Goal: Transaction & Acquisition: Purchase product/service

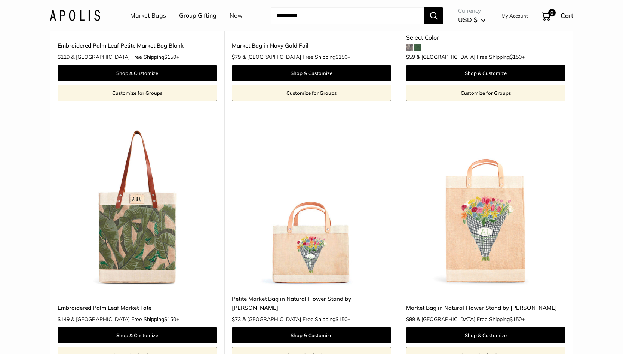
scroll to position [624, 0]
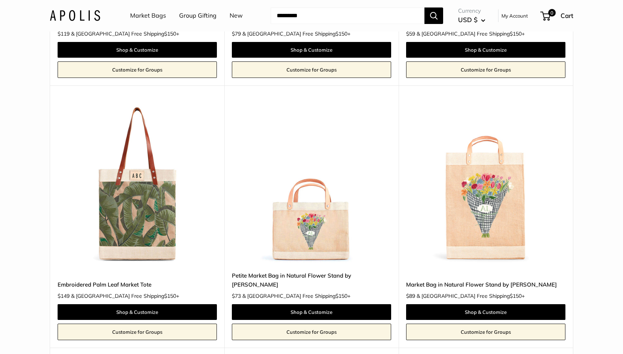
click at [0, 0] on img at bounding box center [0, 0] width 0 height 0
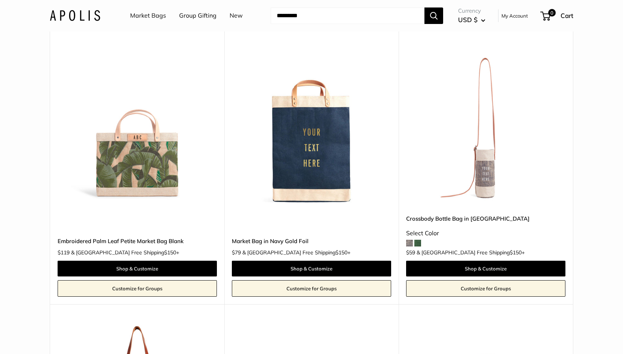
scroll to position [417, 0]
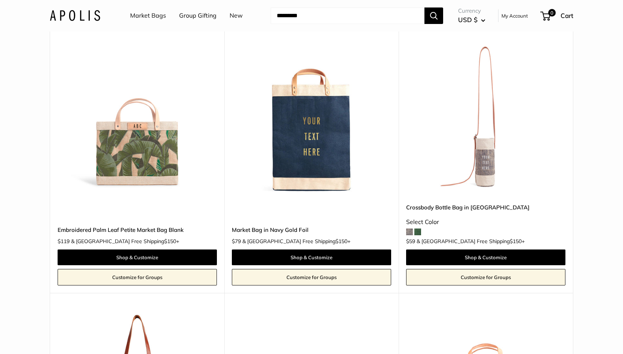
click at [0, 0] on img at bounding box center [0, 0] width 0 height 0
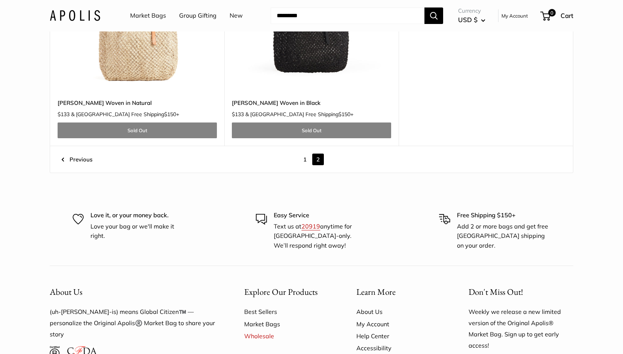
scroll to position [1863, 0]
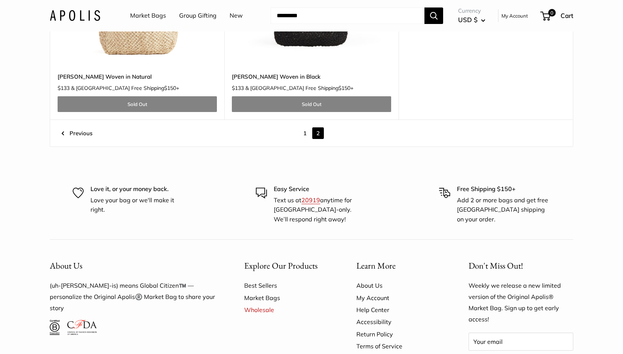
click at [305, 127] on link "1" at bounding box center [305, 133] width 12 height 12
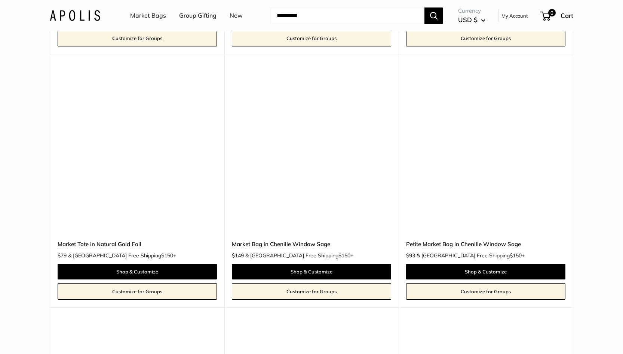
scroll to position [1438, 0]
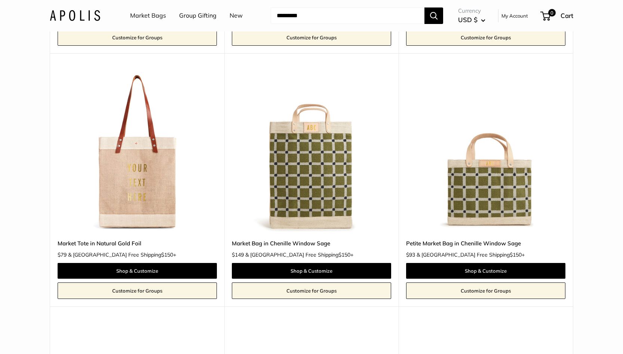
click at [0, 0] on img at bounding box center [0, 0] width 0 height 0
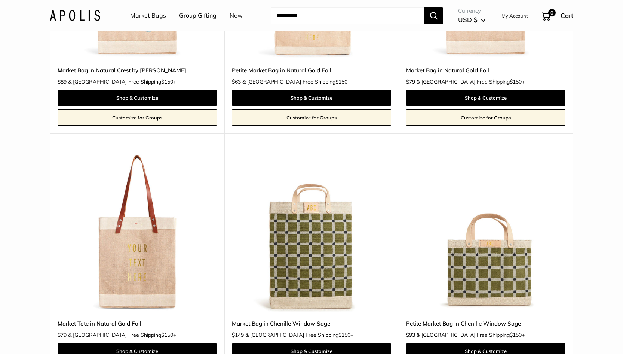
scroll to position [1311, 0]
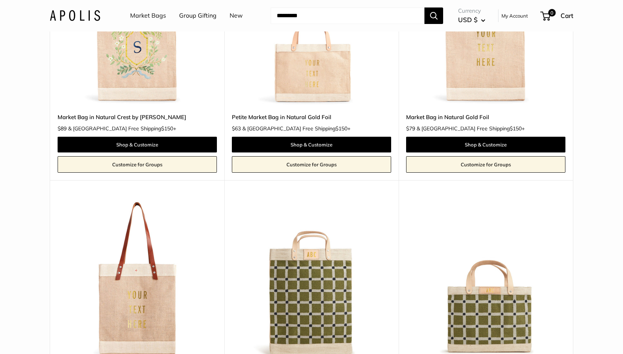
click at [0, 0] on img at bounding box center [0, 0] width 0 height 0
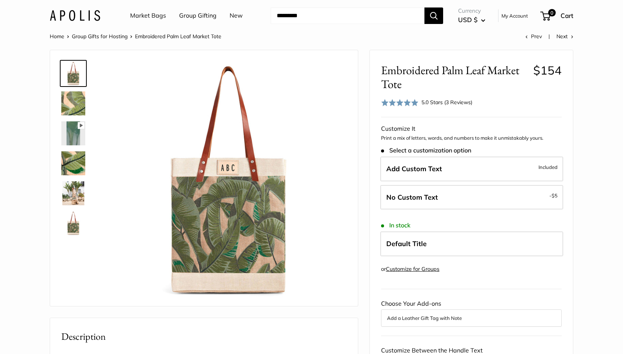
click at [67, 163] on img at bounding box center [73, 163] width 24 height 24
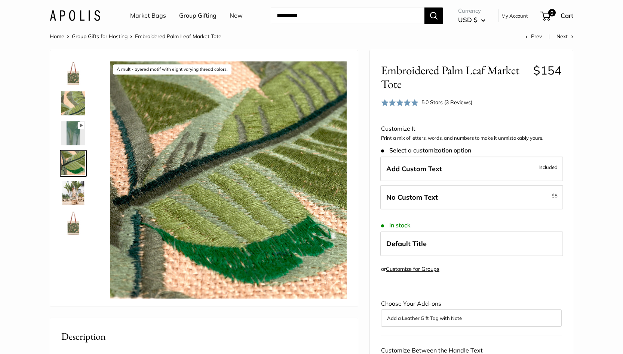
click at [72, 189] on img at bounding box center [73, 193] width 24 height 24
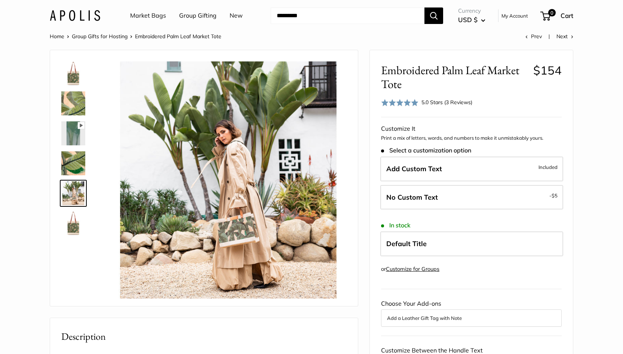
click at [76, 93] on img at bounding box center [73, 103] width 24 height 24
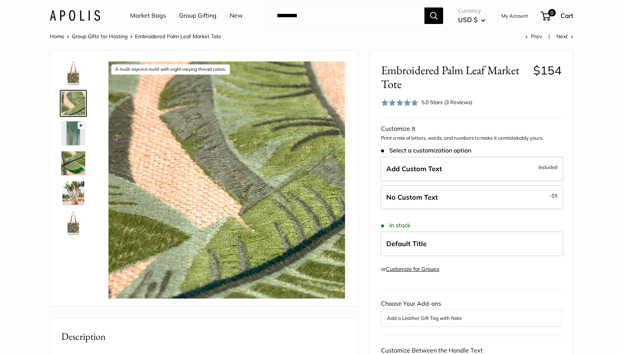
click at [75, 73] on img at bounding box center [73, 73] width 24 height 24
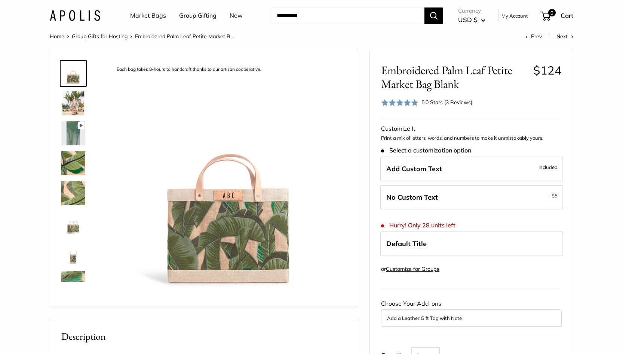
click at [77, 162] on img at bounding box center [73, 163] width 24 height 24
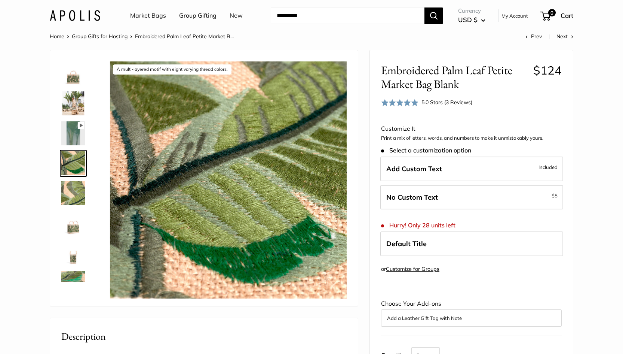
click at [74, 228] on img at bounding box center [73, 223] width 24 height 24
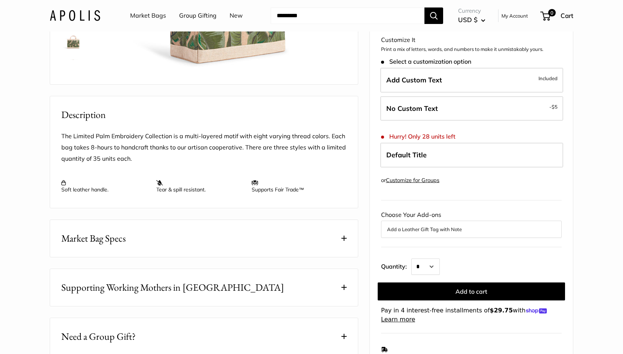
scroll to position [272, 0]
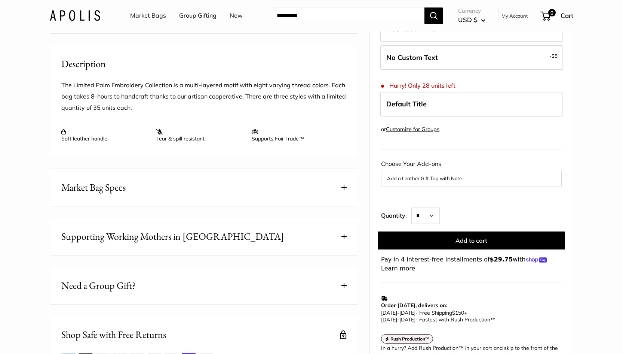
click at [264, 203] on button "Market Bag Specs" at bounding box center [204, 187] width 308 height 37
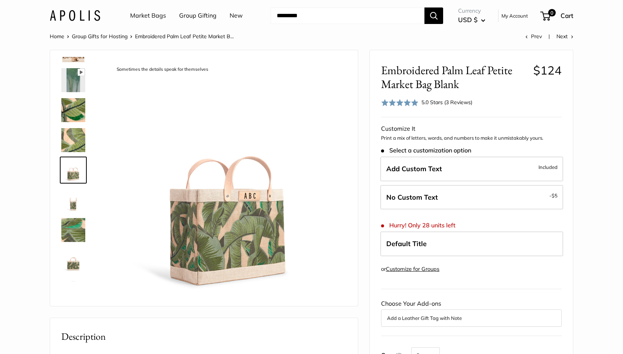
scroll to position [0, 0]
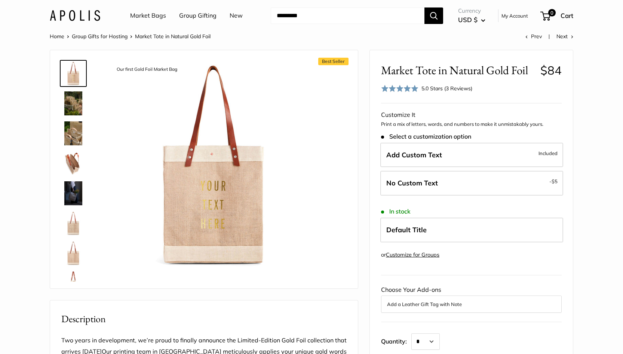
click at [70, 103] on img at bounding box center [73, 103] width 24 height 24
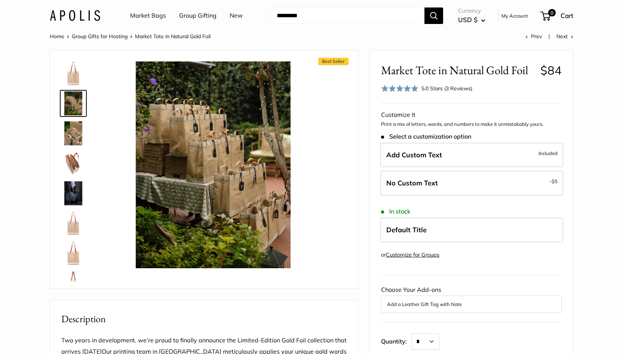
click at [72, 130] on img at bounding box center [73, 133] width 24 height 24
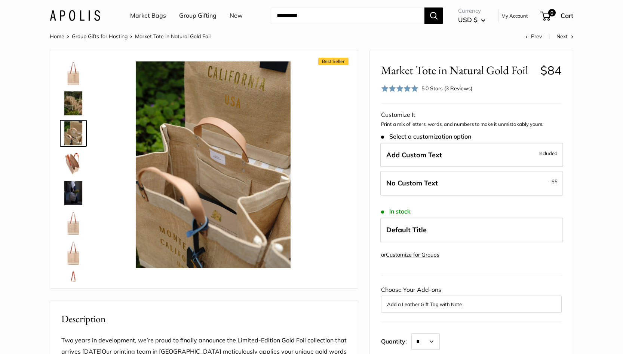
click at [72, 157] on img at bounding box center [73, 163] width 24 height 24
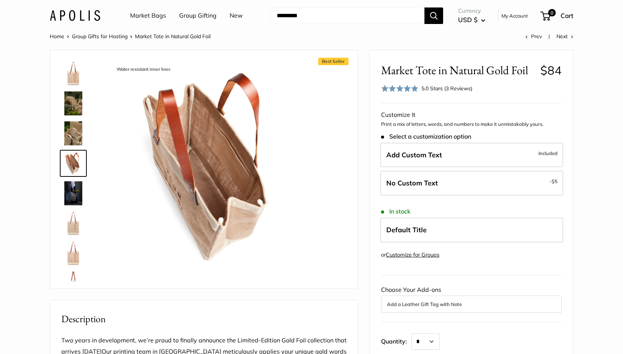
click at [73, 221] on img at bounding box center [73, 223] width 24 height 24
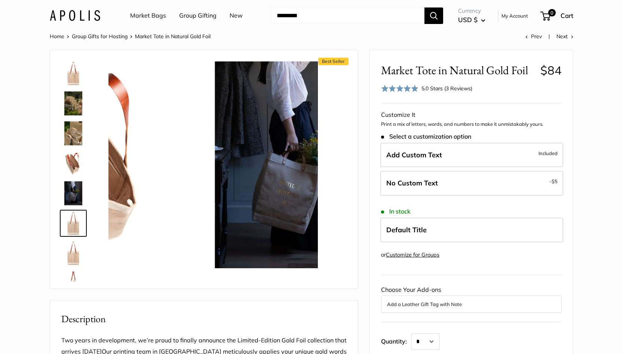
scroll to position [53, 0]
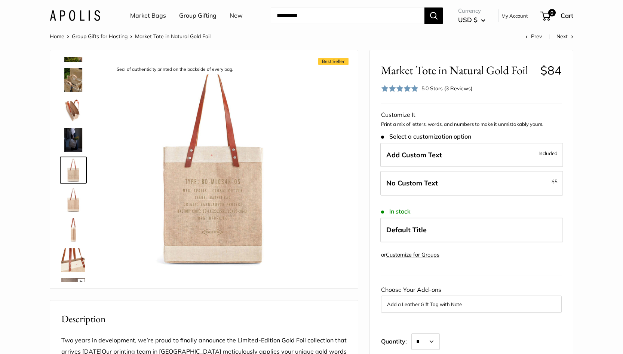
click at [80, 258] on img at bounding box center [73, 260] width 24 height 24
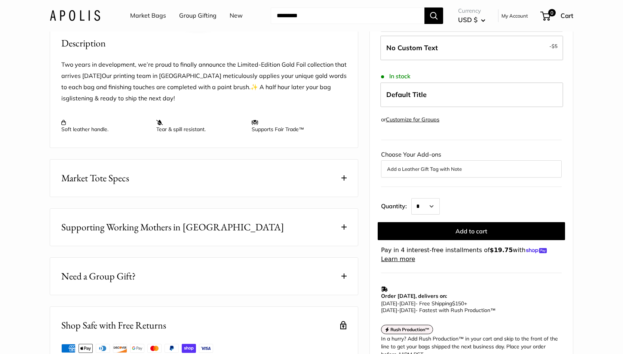
scroll to position [276, 0]
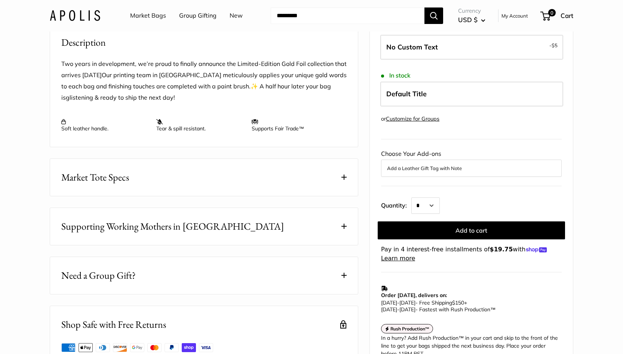
click at [167, 185] on button "Market Tote Specs" at bounding box center [204, 177] width 308 height 37
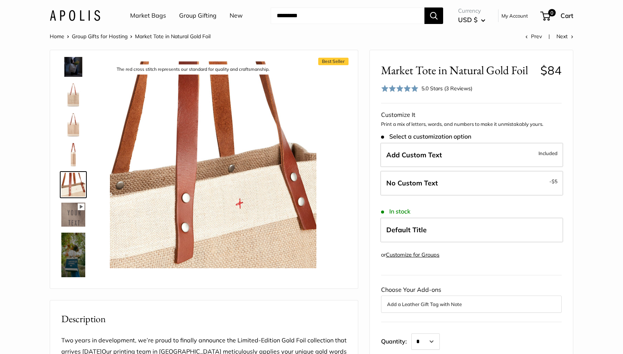
scroll to position [0, 0]
click at [72, 126] on img at bounding box center [73, 125] width 24 height 24
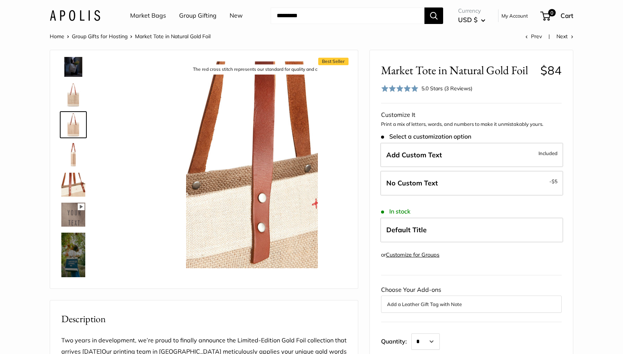
scroll to position [83, 0]
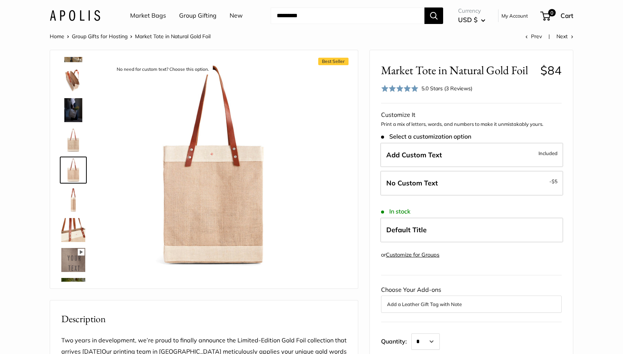
click at [72, 79] on img at bounding box center [73, 80] width 24 height 24
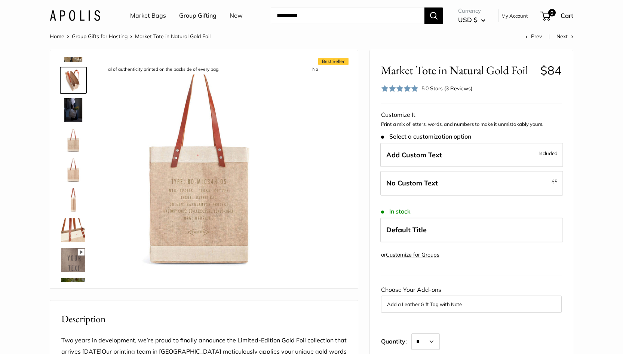
scroll to position [0, 0]
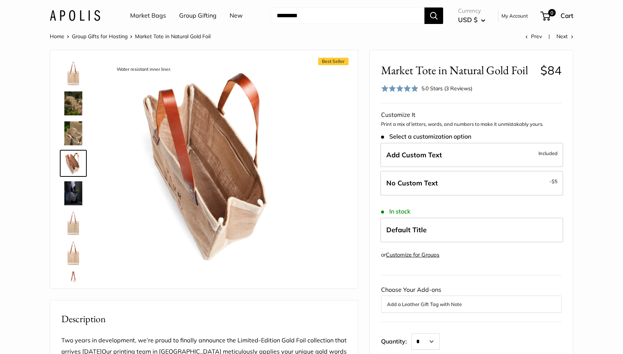
click at [74, 71] on img at bounding box center [73, 73] width 24 height 24
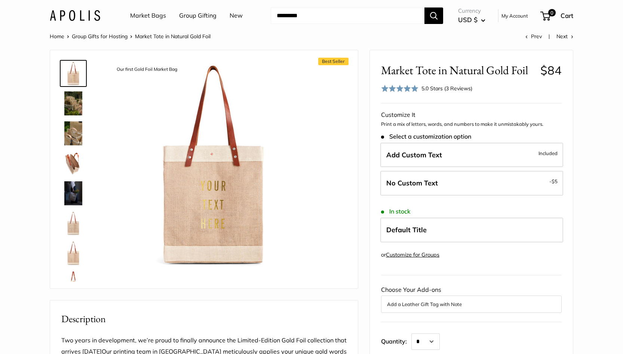
click at [74, 128] on img at bounding box center [73, 133] width 24 height 24
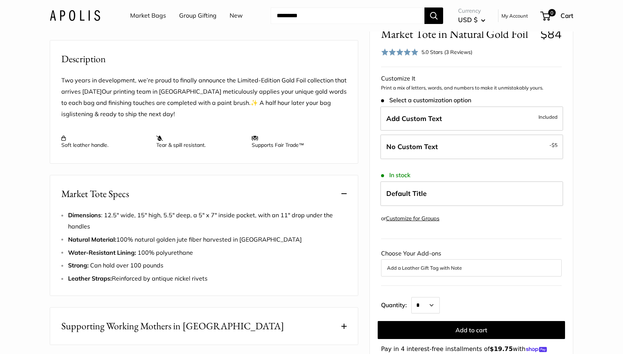
scroll to position [260, 0]
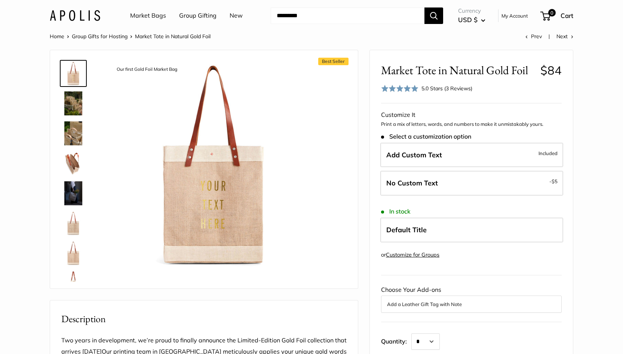
click at [423, 251] on link "Customize for Groups" at bounding box center [412, 254] width 53 height 7
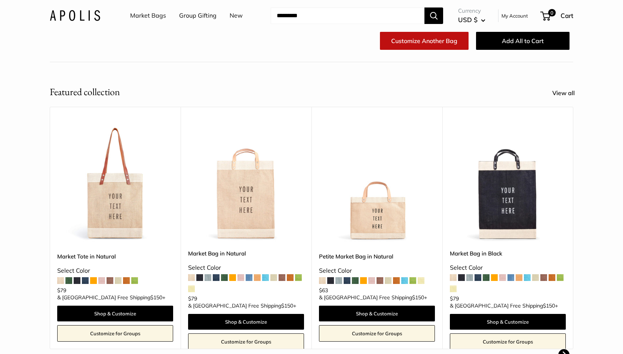
scroll to position [153, 0]
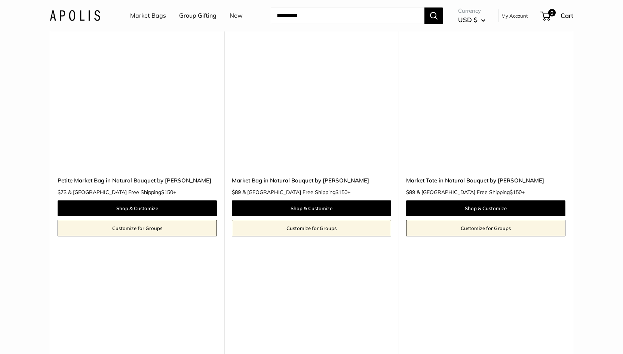
scroll to position [3050, 0]
